Goal: Find specific page/section: Find specific page/section

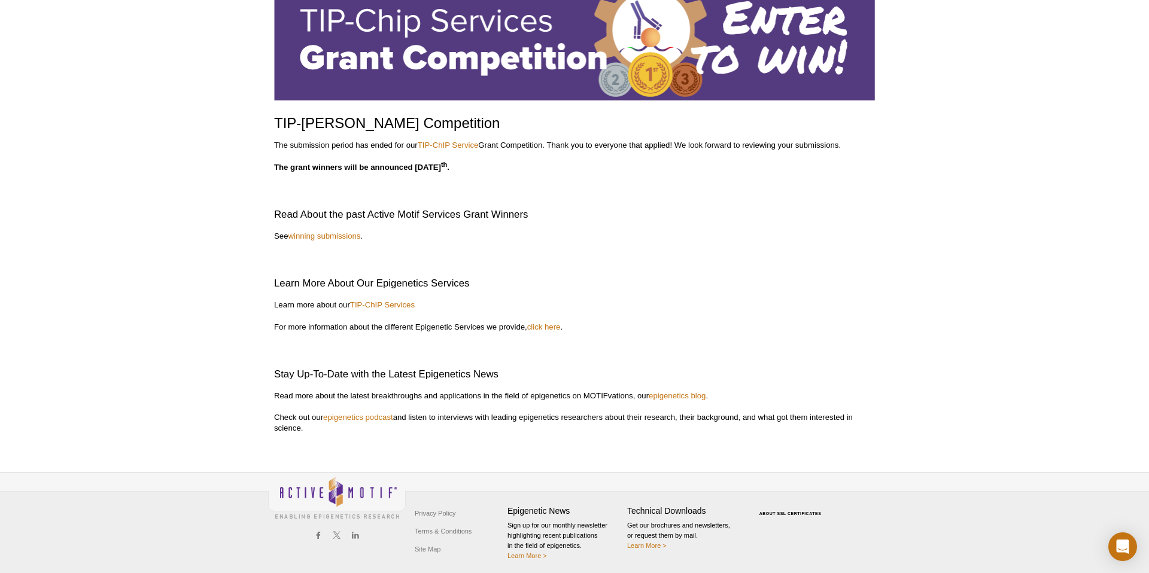
scroll to position [91, 0]
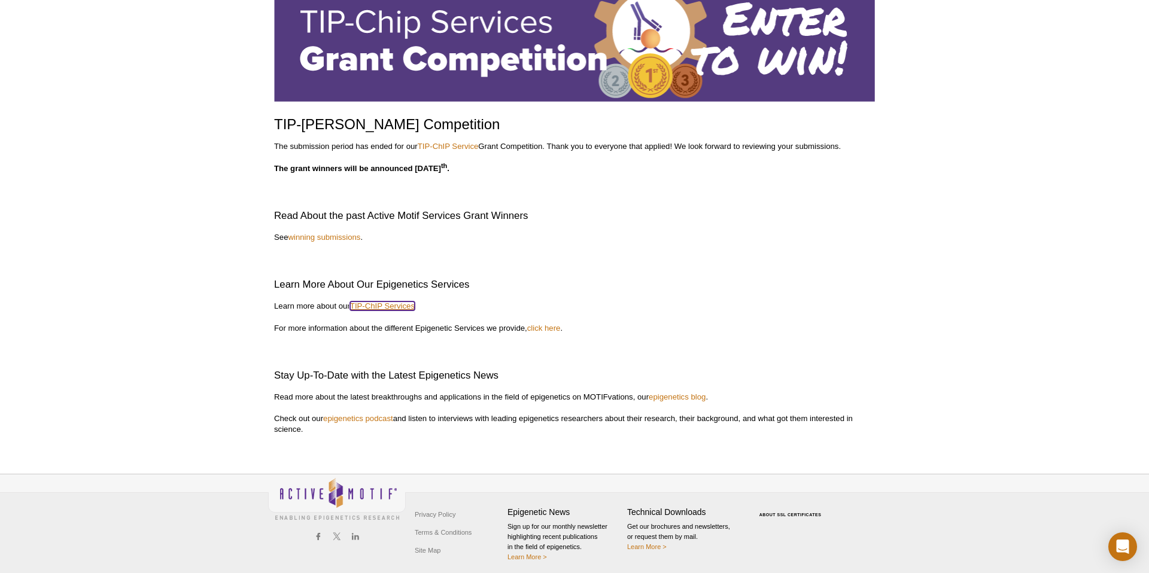
click at [403, 303] on link "TIP-ChIP Services" at bounding box center [382, 306] width 65 height 9
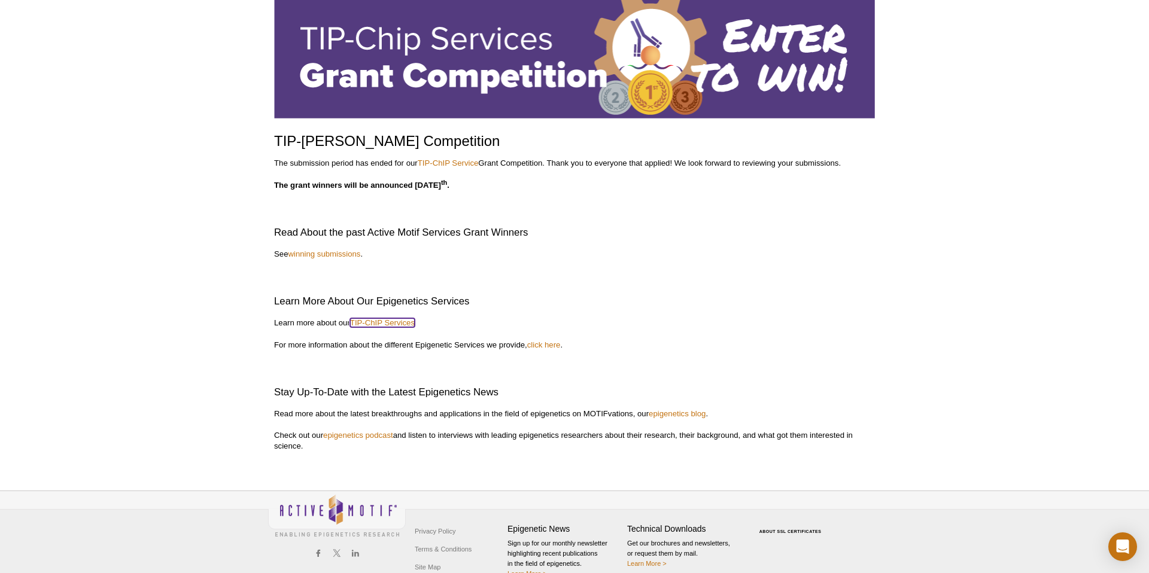
scroll to position [74, 0]
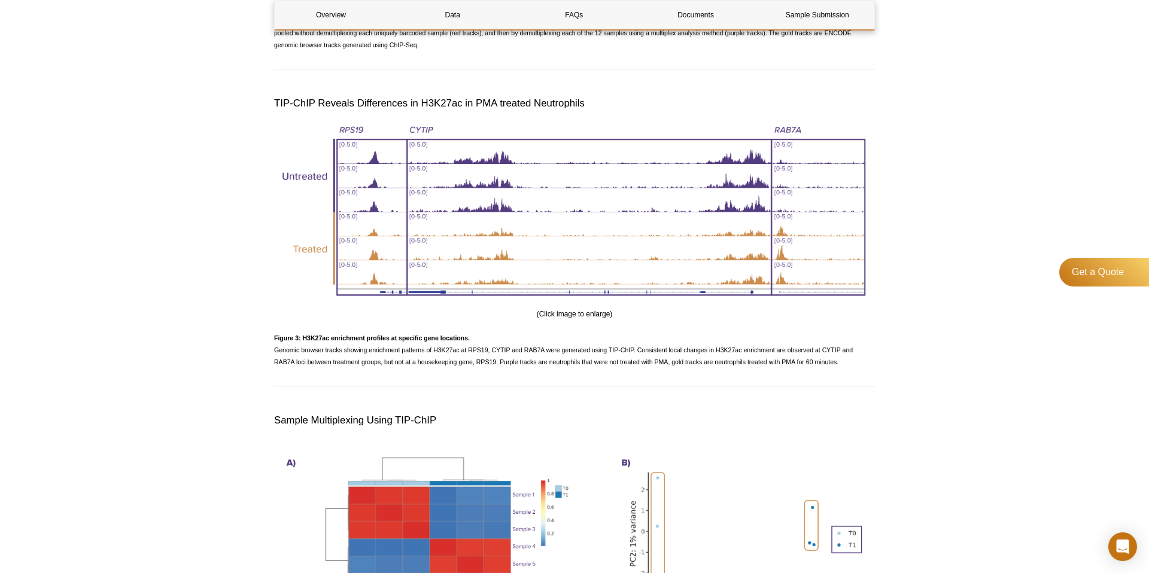
scroll to position [2044, 0]
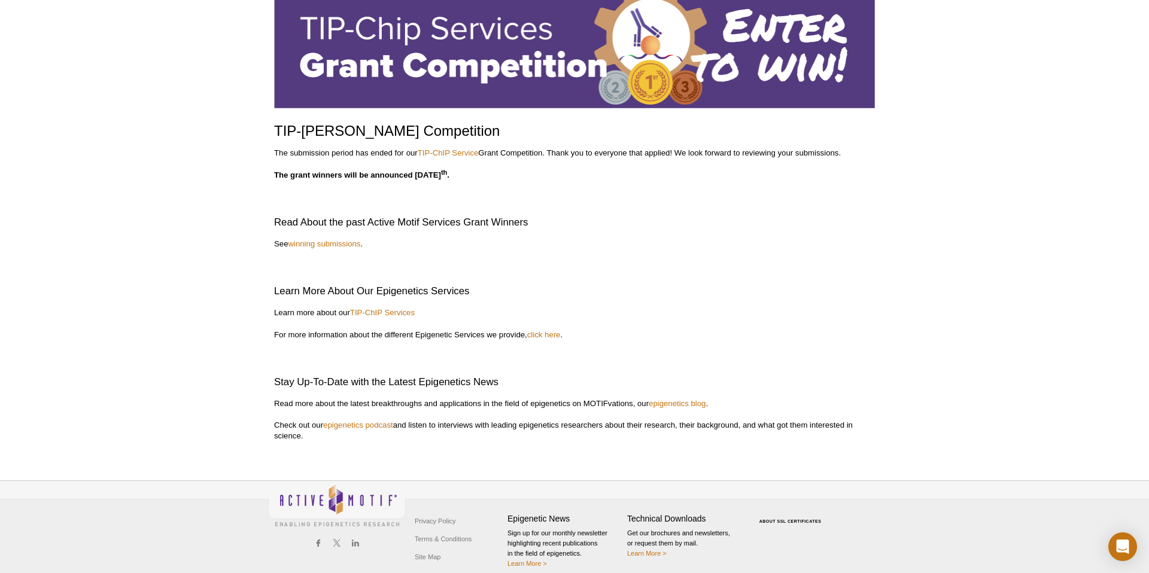
scroll to position [68, 0]
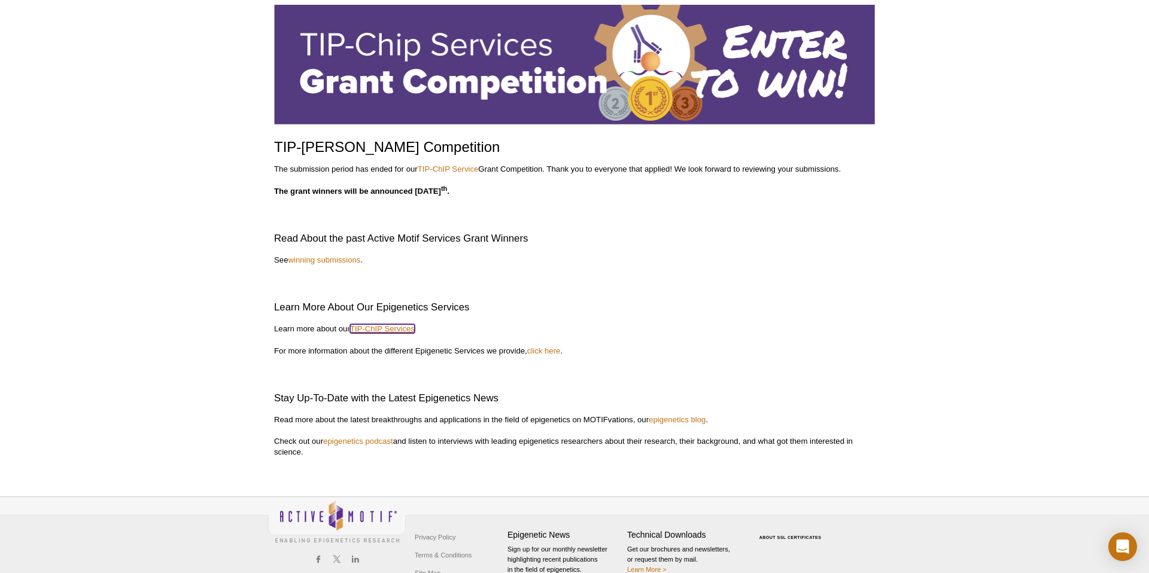
click at [393, 329] on link "TIP-ChIP Services" at bounding box center [382, 328] width 65 height 9
